Goal: Register for event/course

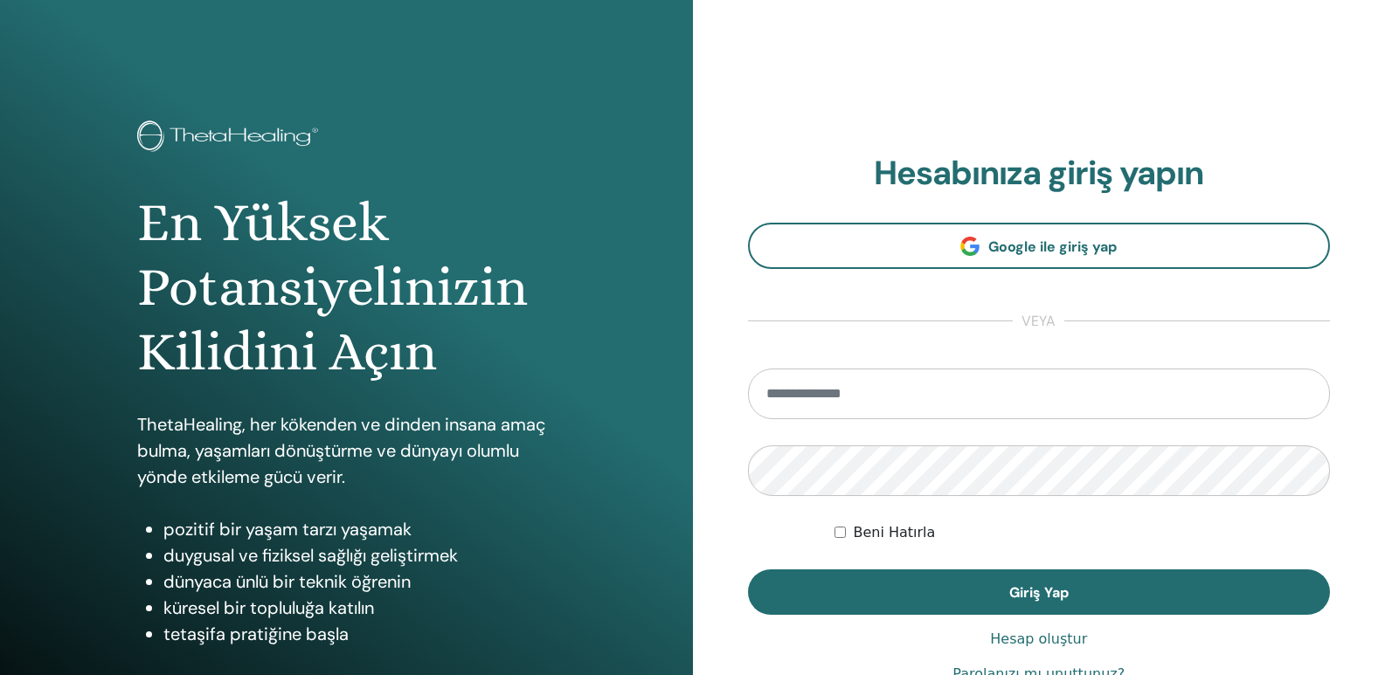
click at [986, 396] on input "email" at bounding box center [1039, 394] width 583 height 51
type input "**********"
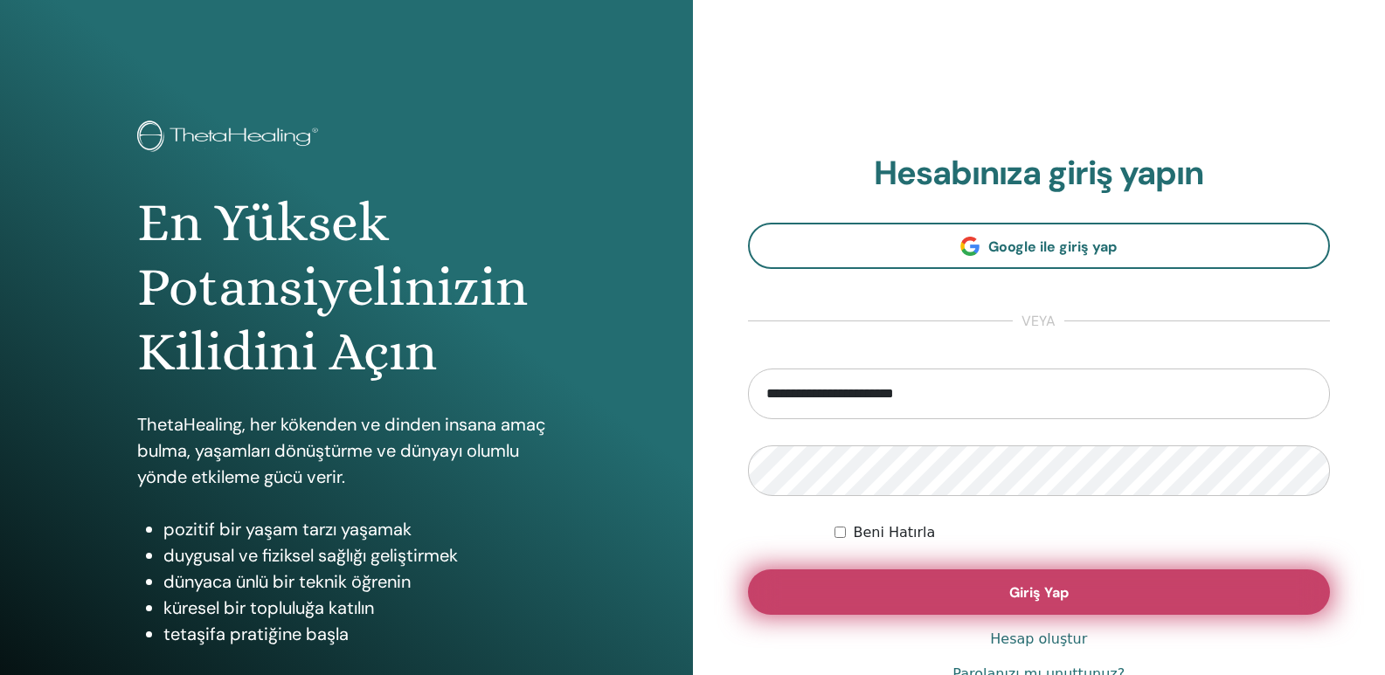
click at [1003, 591] on button "Giriş Yap" at bounding box center [1039, 592] width 583 height 45
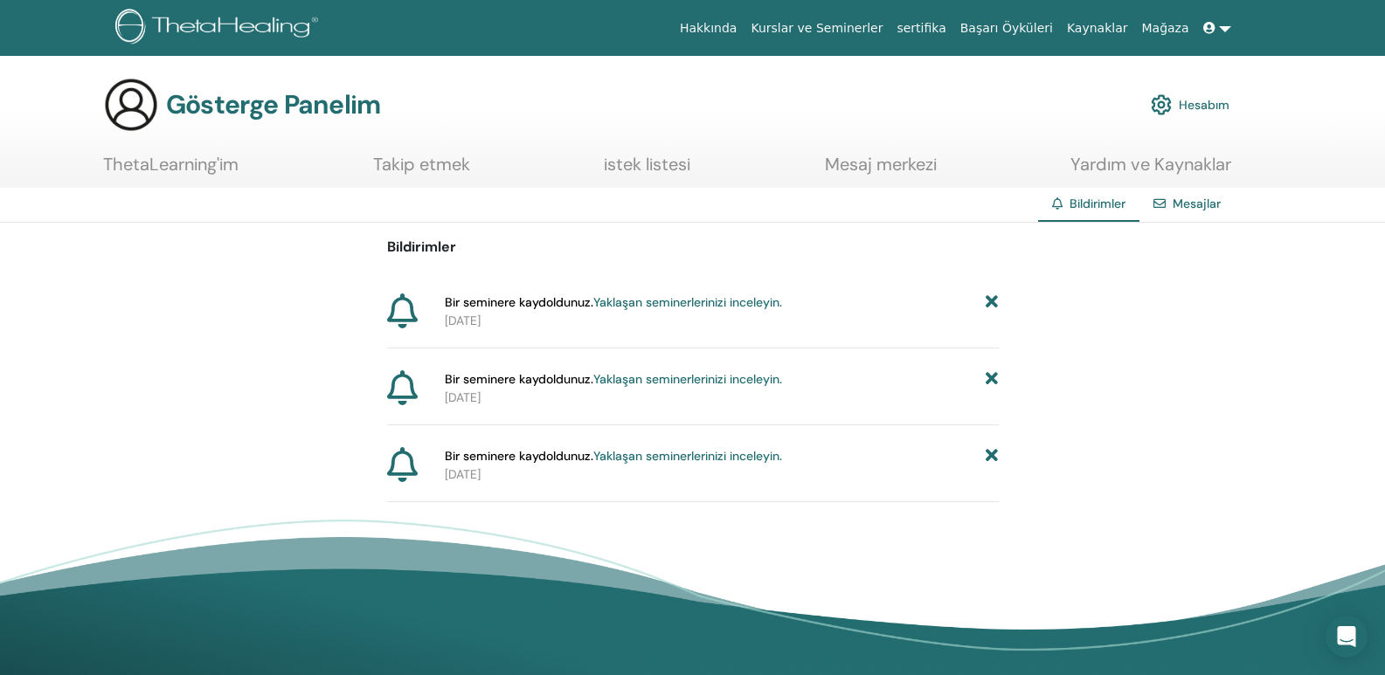
click at [690, 453] on font "Yaklaşan seminerlerinizi inceleyin." at bounding box center [687, 456] width 189 height 16
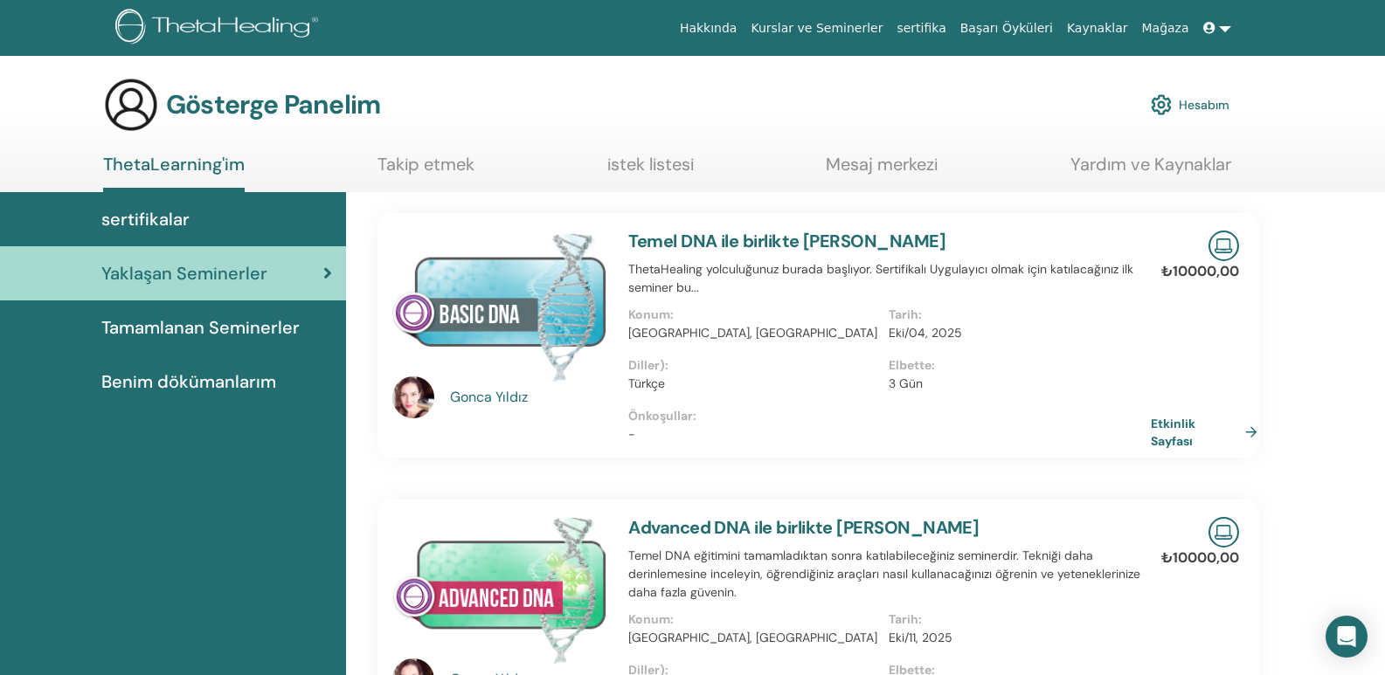
click at [1174, 430] on font "Etkinlik Sayfası" at bounding box center [1173, 433] width 45 height 32
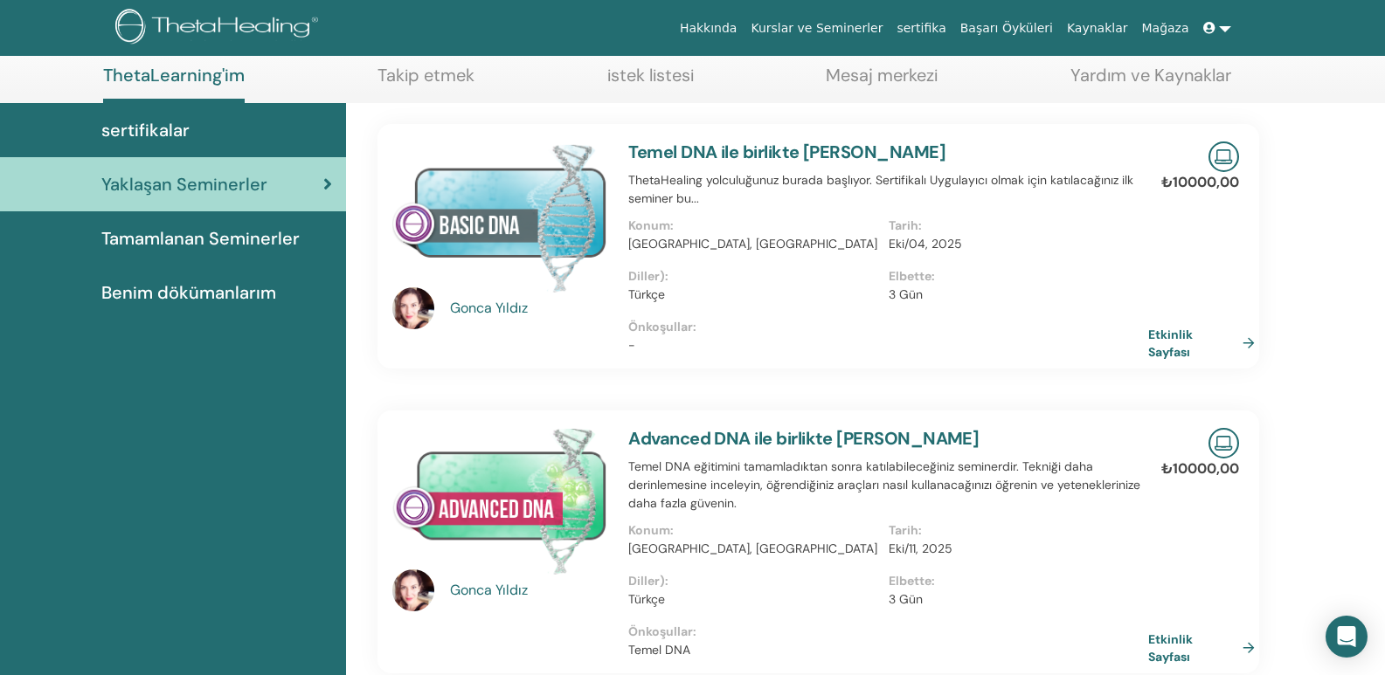
scroll to position [221, 0]
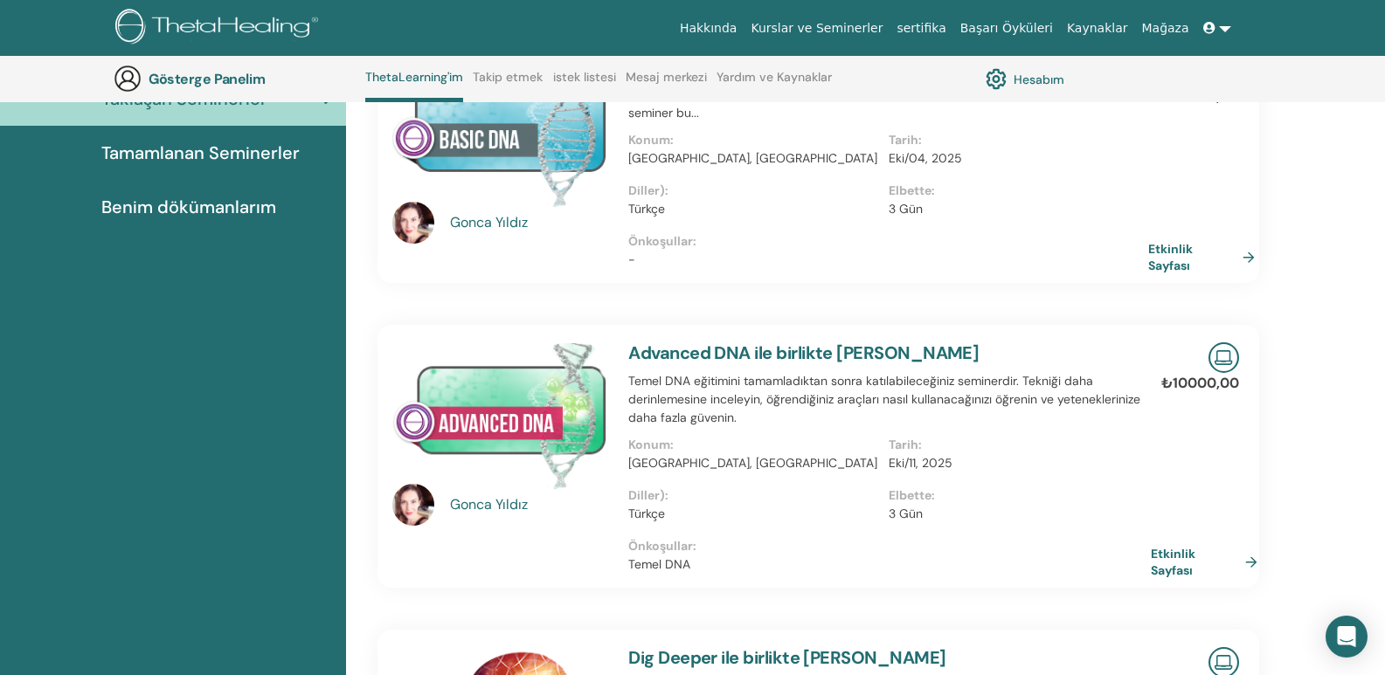
click at [1165, 563] on font "Etkinlik Sayfası" at bounding box center [1173, 562] width 45 height 32
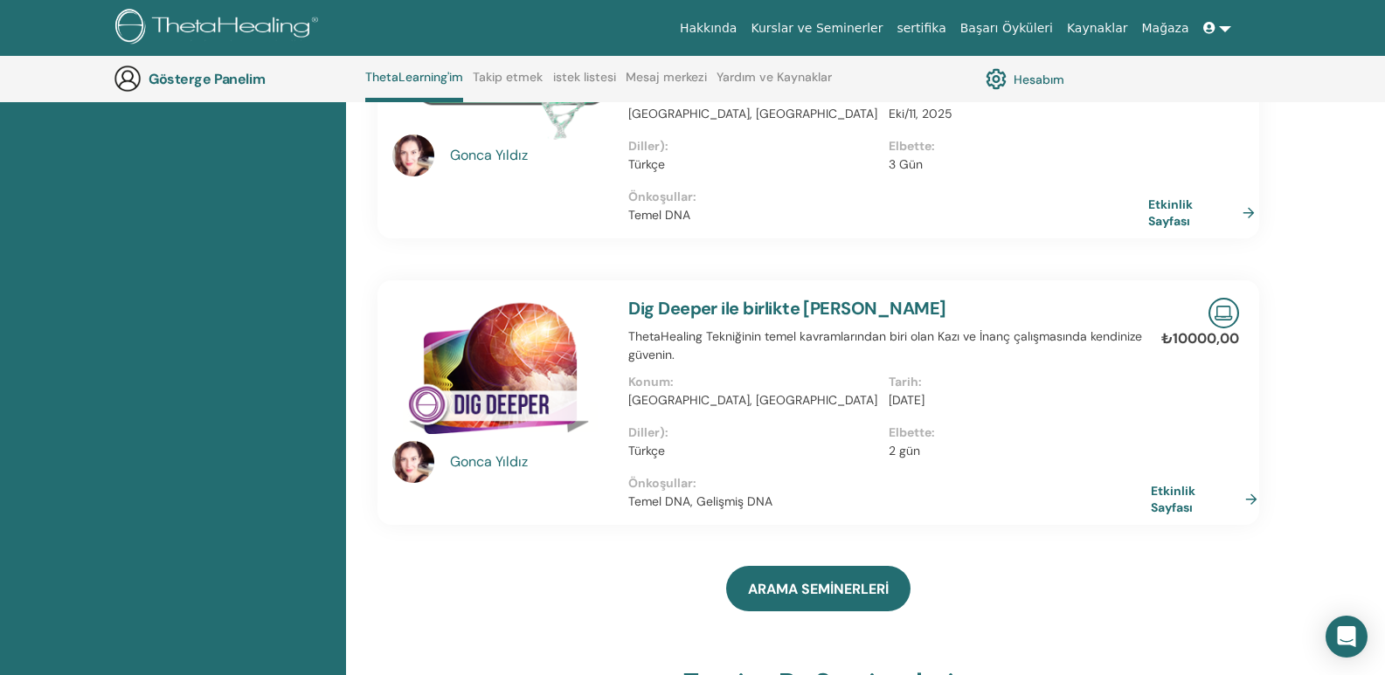
click at [1162, 502] on font "Etkinlik Sayfası" at bounding box center [1173, 499] width 45 height 32
